Goal: Find specific page/section: Find specific page/section

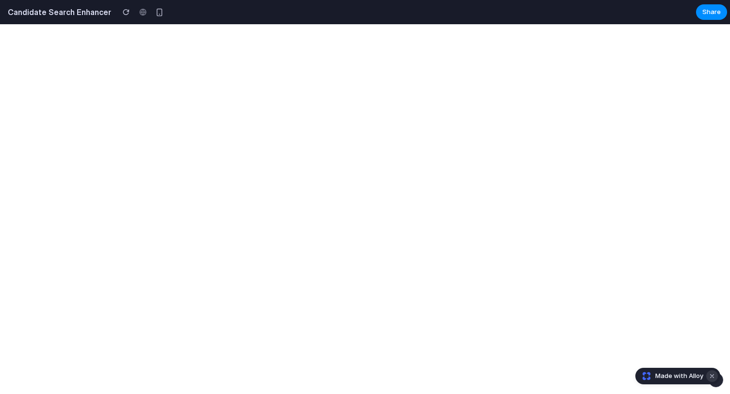
click at [715, 376] on button "Dismiss watermark" at bounding box center [712, 377] width 12 height 12
